Goal: Information Seeking & Learning: Learn about a topic

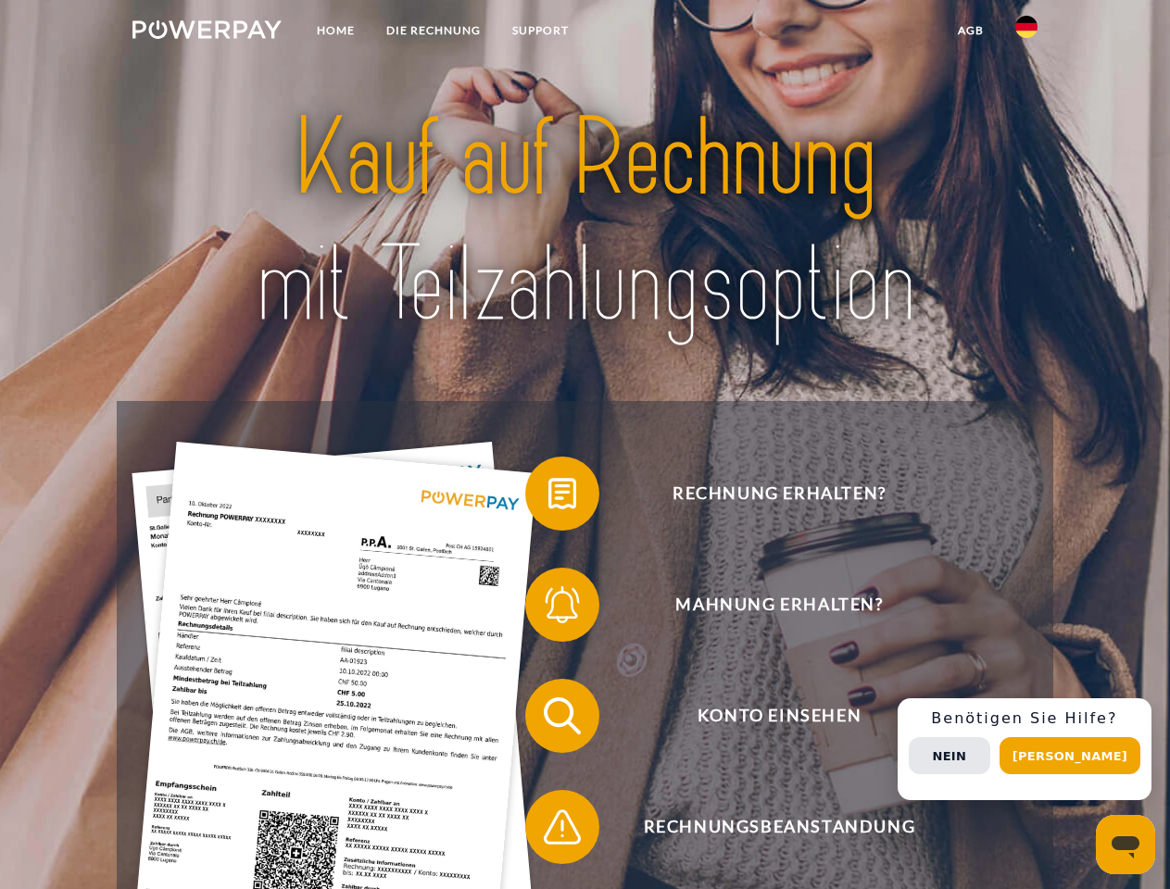
click at [206, 32] on img at bounding box center [206, 29] width 149 height 19
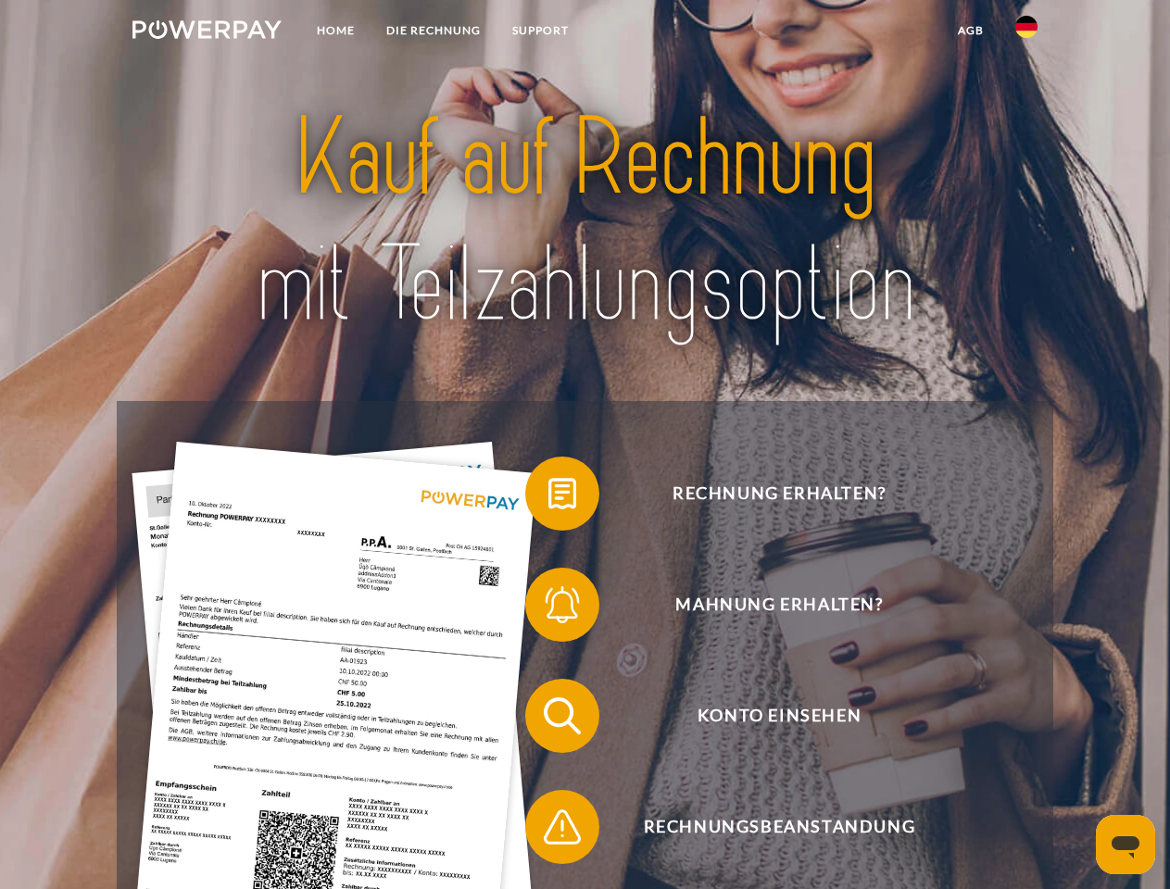
click at [1026, 32] on img at bounding box center [1026, 27] width 22 height 22
click at [970, 31] on link "agb" at bounding box center [970, 30] width 57 height 33
click at [548, 497] on span at bounding box center [534, 493] width 93 height 93
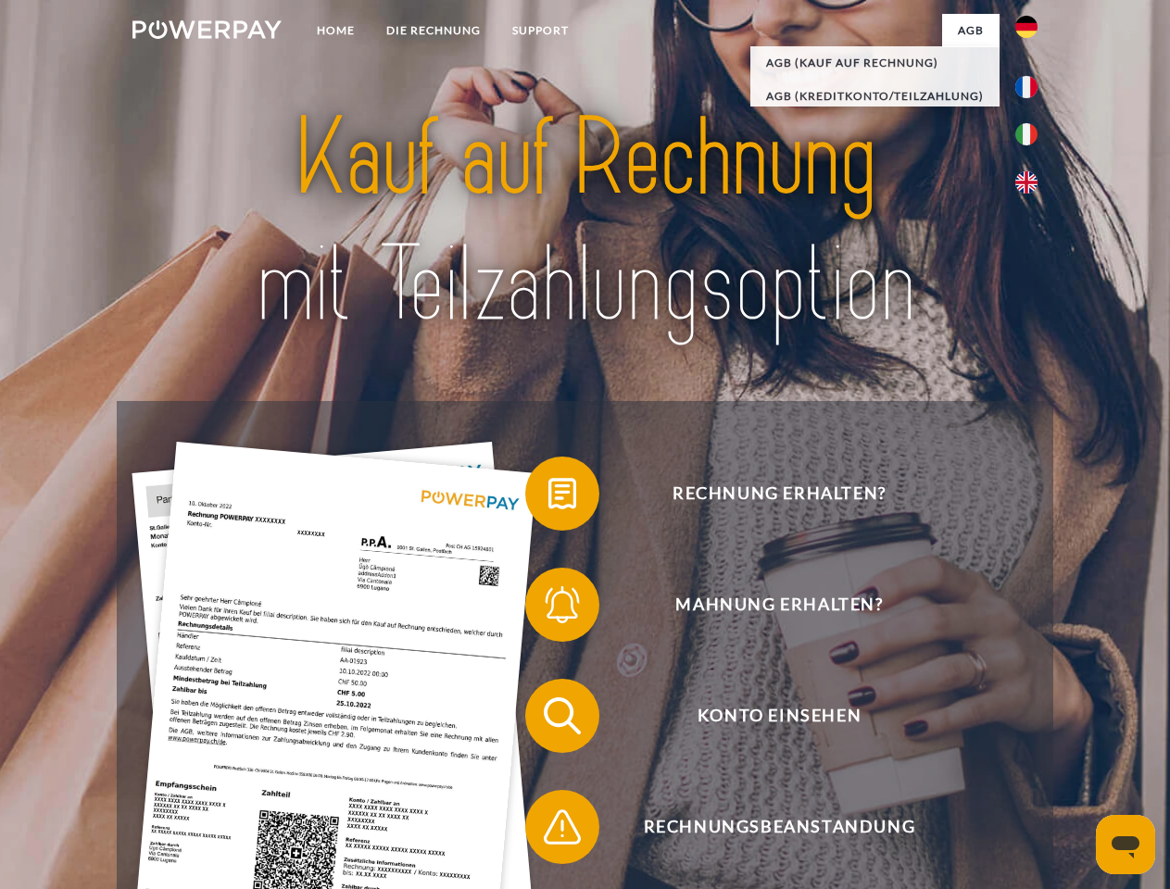
click at [548, 608] on span at bounding box center [534, 604] width 93 height 93
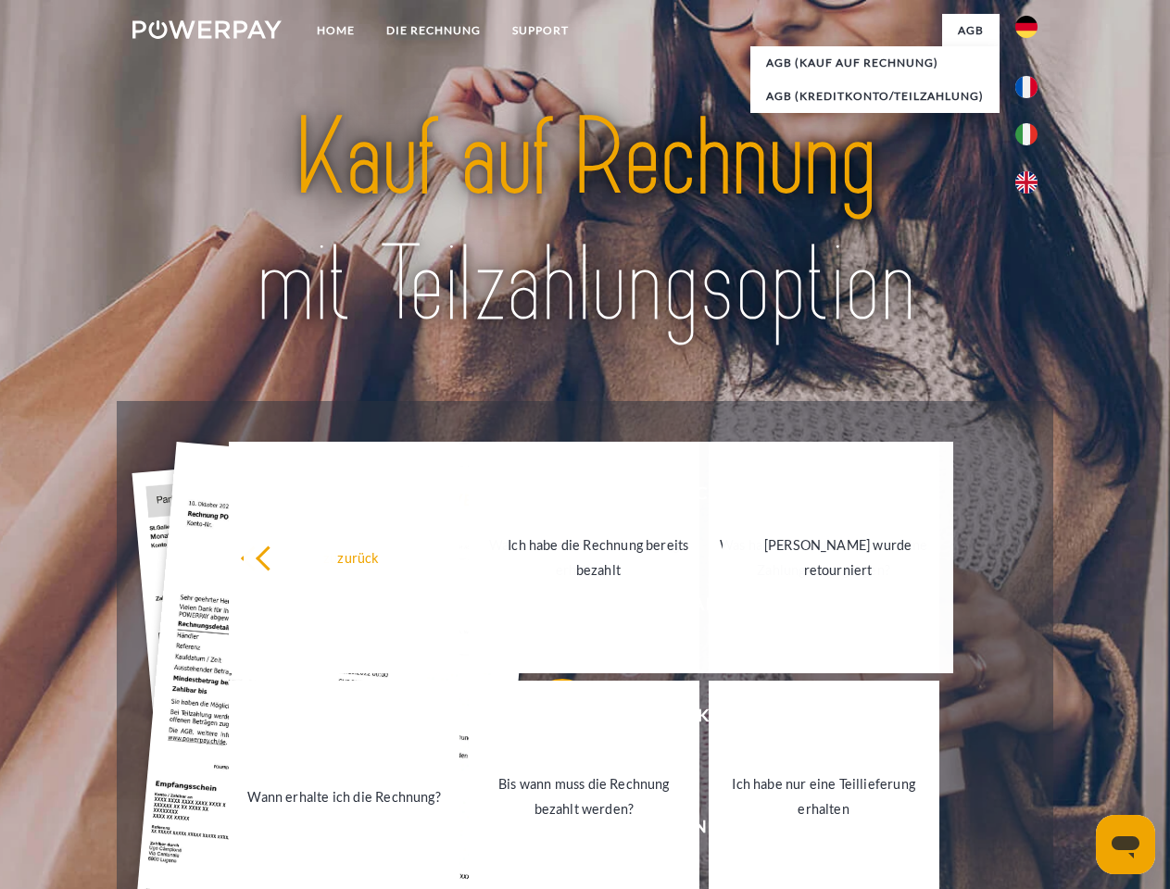
click at [548, 719] on link "Bis wann muss die Rechnung bezahlt werden?" at bounding box center [584, 796] width 231 height 231
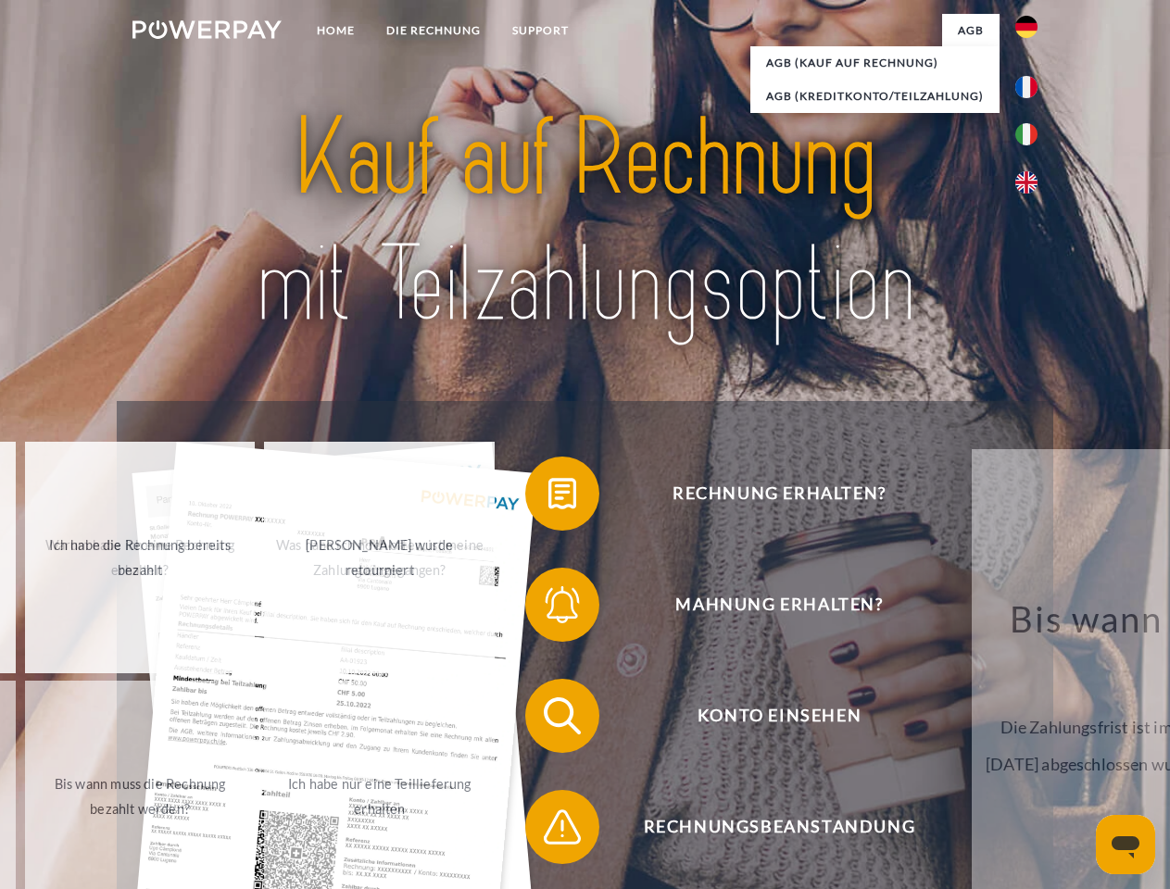
click at [548, 831] on span at bounding box center [534, 827] width 93 height 93
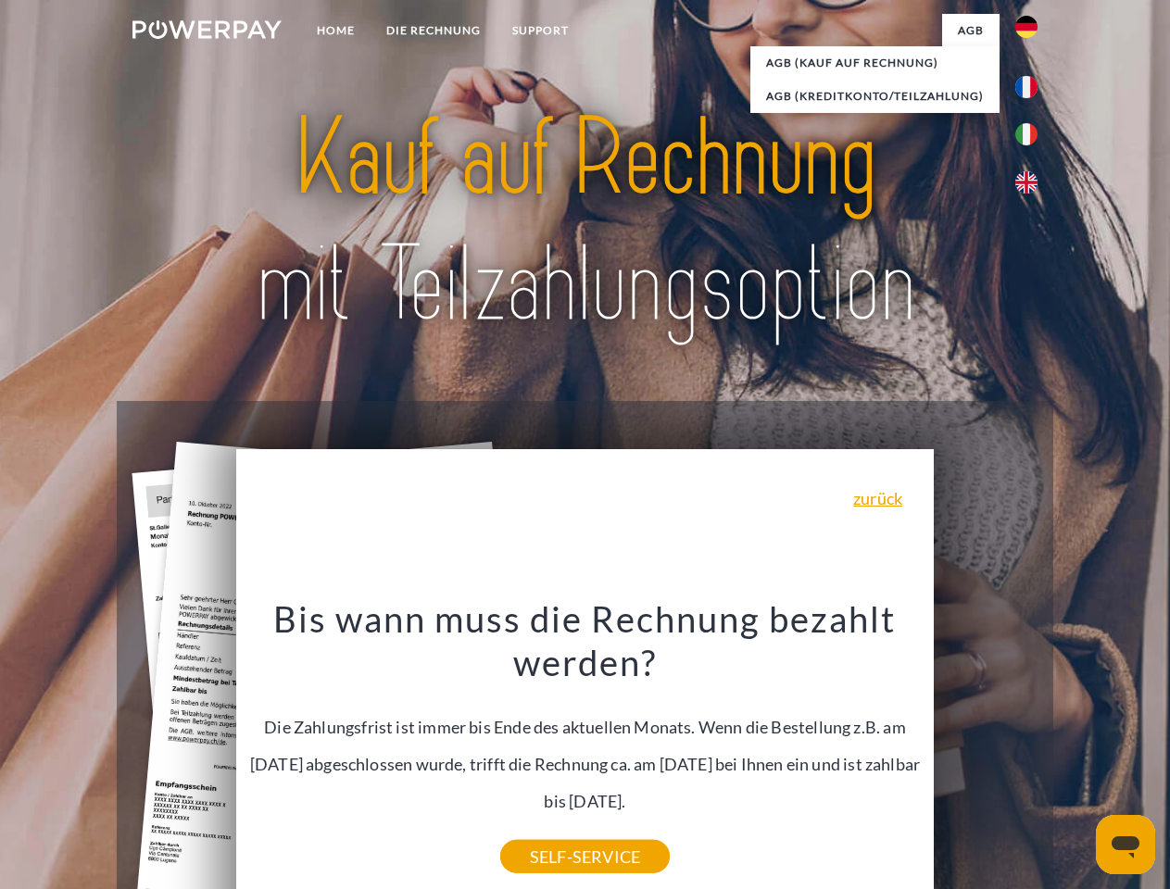
click at [1031, 749] on div "Rechnung erhalten? Mahnung erhalten? Konto einsehen" at bounding box center [584, 771] width 935 height 741
click at [985, 753] on span "Konto einsehen" at bounding box center [779, 716] width 454 height 74
click at [1076, 756] on header "Home DIE RECHNUNG SUPPORT" at bounding box center [585, 639] width 1170 height 1279
